Goal: Transaction & Acquisition: Purchase product/service

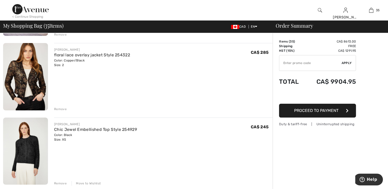
scroll to position [1950, 0]
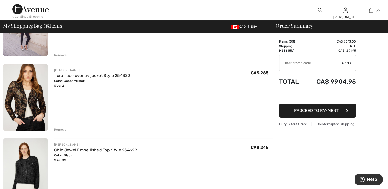
click at [30, 109] on img at bounding box center [25, 97] width 45 height 67
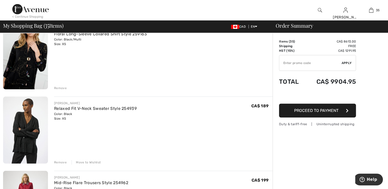
scroll to position [1462, 0]
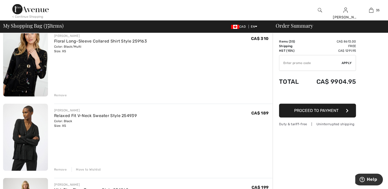
click at [31, 122] on img at bounding box center [25, 137] width 45 height 67
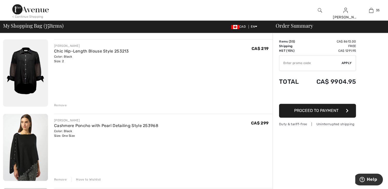
scroll to position [770, 0]
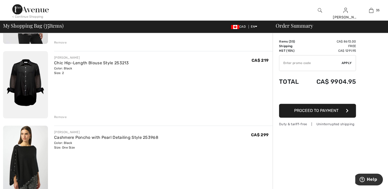
click at [33, 158] on img at bounding box center [25, 159] width 45 height 67
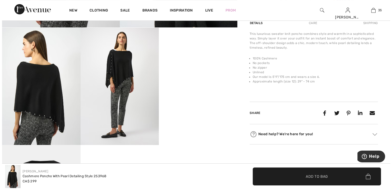
scroll to position [180, 0]
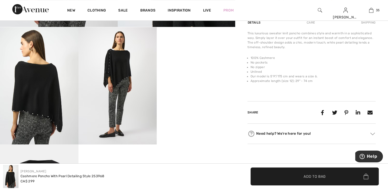
click at [53, 99] on img at bounding box center [39, 85] width 78 height 117
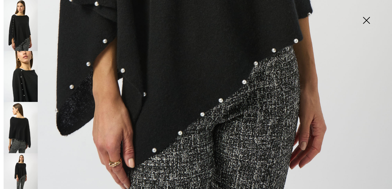
scroll to position [392, 0]
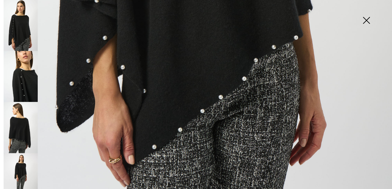
click at [30, 83] on img at bounding box center [21, 76] width 34 height 51
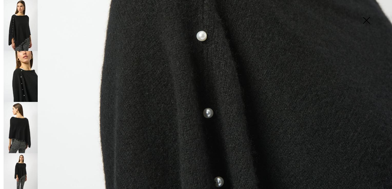
scroll to position [264, 0]
click at [15, 124] on img at bounding box center [21, 127] width 34 height 51
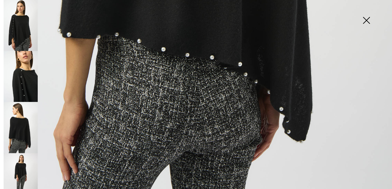
scroll to position [392, 0]
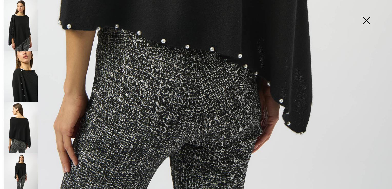
click at [18, 171] on img at bounding box center [21, 178] width 34 height 51
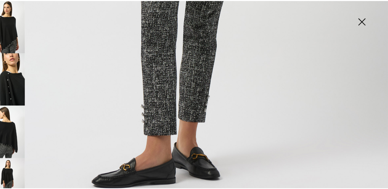
scroll to position [180, 0]
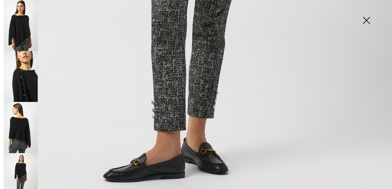
click at [364, 18] on img at bounding box center [367, 21] width 26 height 26
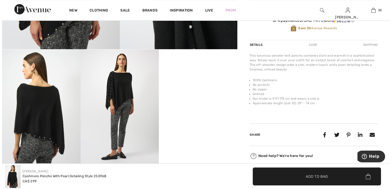
scroll to position [129, 0]
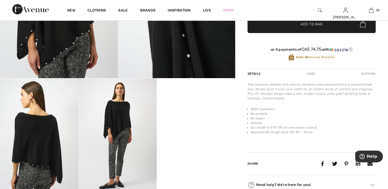
drag, startPoint x: 0, startPoint y: 0, endPoint x: 142, endPoint y: 118, distance: 184.9
click at [142, 118] on img at bounding box center [117, 136] width 78 height 117
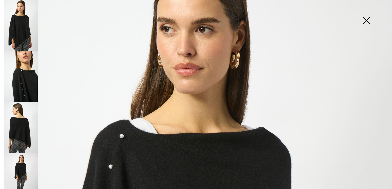
scroll to position [37, 0]
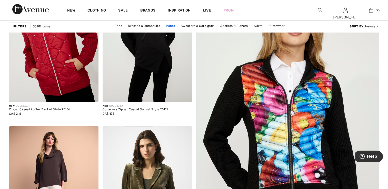
click at [169, 25] on link "Pants" at bounding box center [170, 26] width 14 height 7
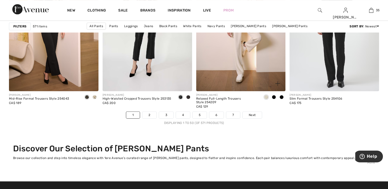
scroll to position [2386, 0]
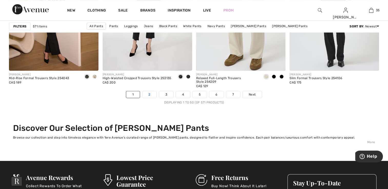
click at [151, 95] on link "2" at bounding box center [149, 94] width 14 height 7
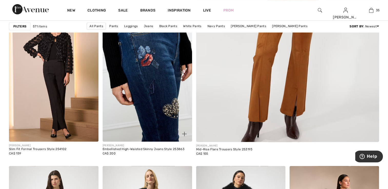
scroll to position [205, 0]
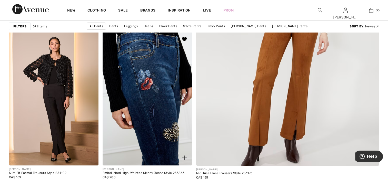
click at [164, 94] on img at bounding box center [148, 99] width 90 height 134
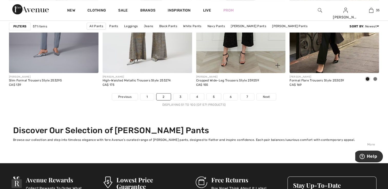
scroll to position [2411, 0]
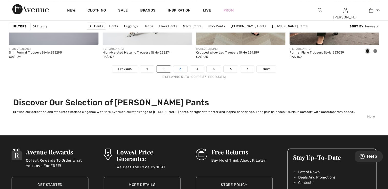
click at [178, 66] on link "3" at bounding box center [180, 69] width 14 height 7
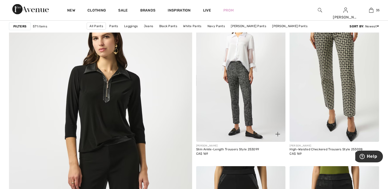
scroll to position [1308, 0]
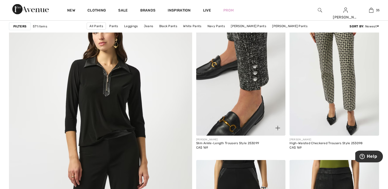
click at [242, 119] on img at bounding box center [241, 69] width 90 height 134
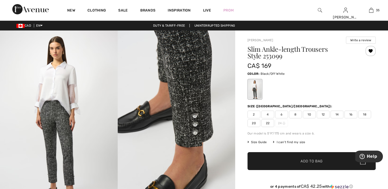
click at [254, 113] on span "2" at bounding box center [254, 115] width 13 height 8
click at [318, 162] on span "Add to Bag" at bounding box center [312, 161] width 22 height 5
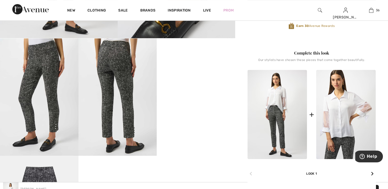
scroll to position [180, 0]
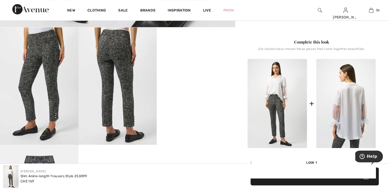
click at [356, 111] on img at bounding box center [346, 103] width 60 height 89
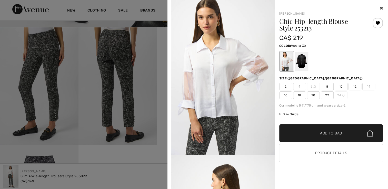
click at [283, 86] on span "2" at bounding box center [285, 87] width 13 height 8
click at [314, 132] on span "✔ Added to Bag" at bounding box center [323, 133] width 31 height 5
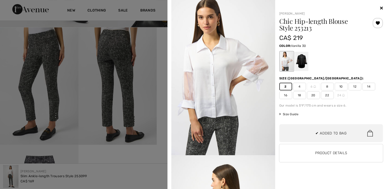
scroll to position [1415, 0]
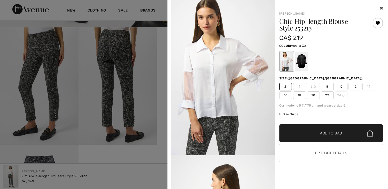
click at [329, 64] on div at bounding box center [331, 61] width 104 height 21
click at [302, 65] on div at bounding box center [301, 61] width 13 height 19
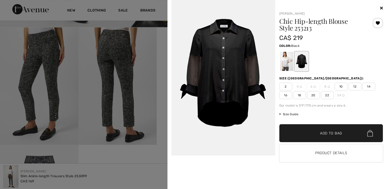
click at [285, 86] on span "2" at bounding box center [285, 87] width 13 height 8
click at [316, 132] on span "✔ Added to Bag" at bounding box center [323, 133] width 31 height 5
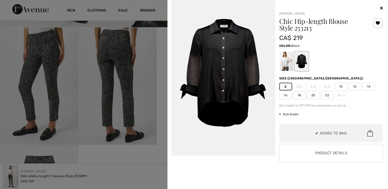
scroll to position [1455, 0]
click at [381, 9] on icon at bounding box center [381, 8] width 3 height 4
